Goal: Task Accomplishment & Management: Use online tool/utility

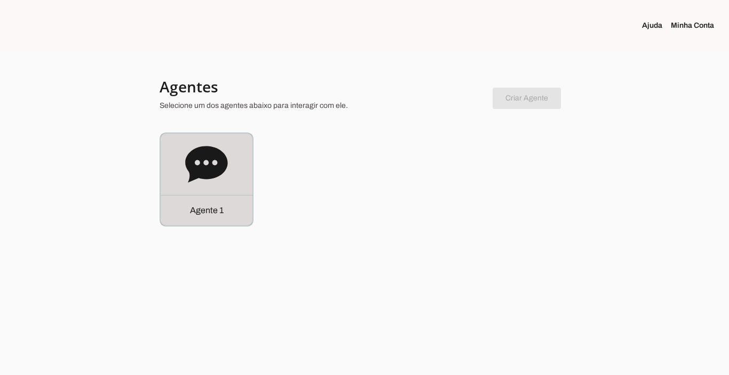
click at [194, 209] on p "Agente 1" at bounding box center [207, 210] width 34 height 13
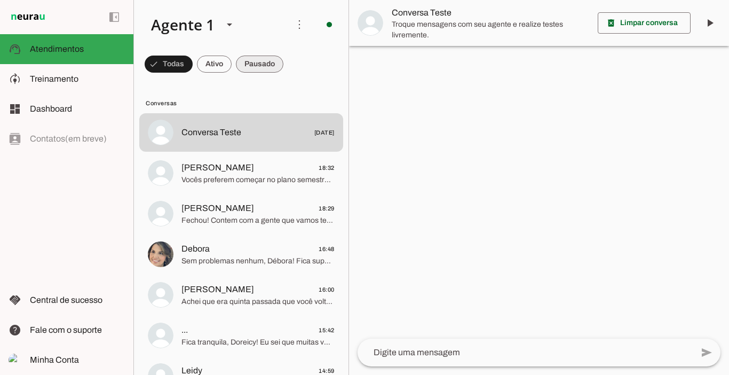
click at [271, 58] on span at bounding box center [260, 64] width 48 height 26
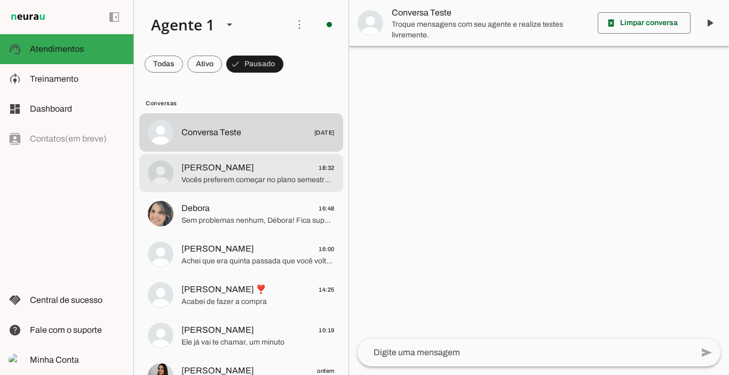
click at [238, 176] on span "Vocês preferem começar no plano semestral ou no plano trimestral?" at bounding box center [258, 180] width 153 height 11
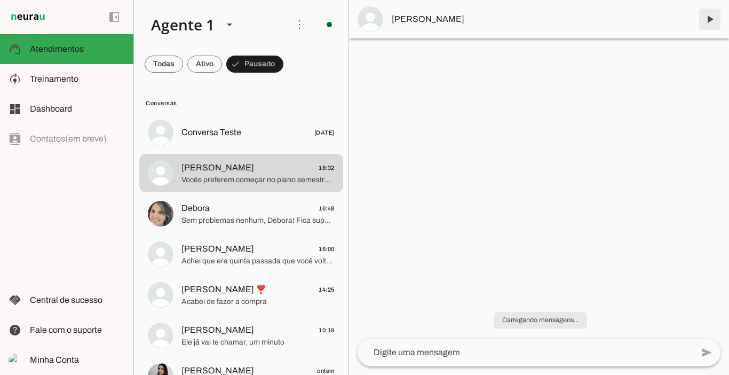
click at [705, 19] on span at bounding box center [710, 19] width 26 height 26
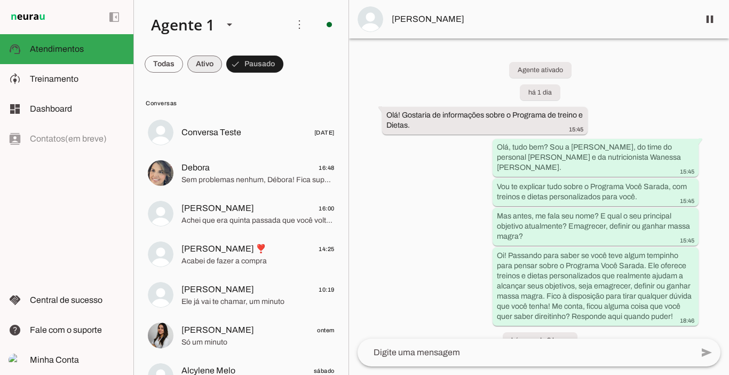
click at [214, 65] on span at bounding box center [204, 64] width 35 height 26
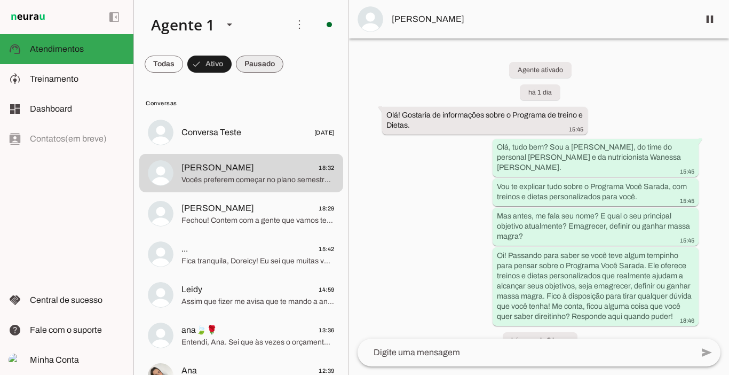
click at [263, 67] on span at bounding box center [260, 64] width 48 height 26
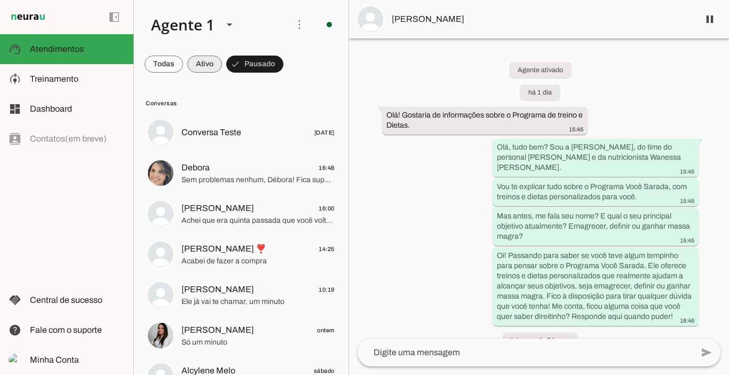
click at [212, 65] on span at bounding box center [204, 64] width 35 height 26
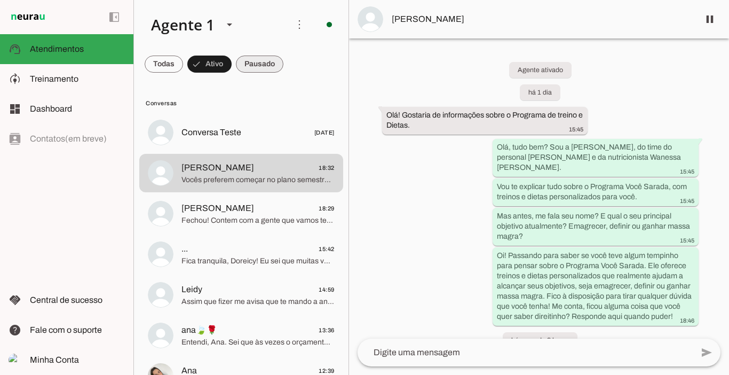
click at [258, 65] on span at bounding box center [260, 64] width 48 height 26
